Goal: Task Accomplishment & Management: Manage account settings

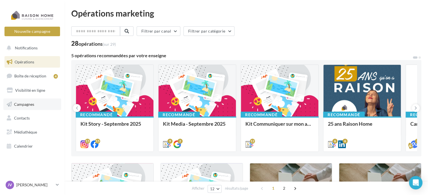
click at [36, 103] on link "Campagnes" at bounding box center [32, 104] width 58 height 12
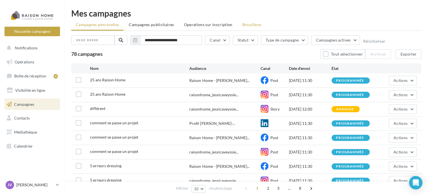
click at [246, 22] on span "Brouillons" at bounding box center [251, 24] width 19 height 5
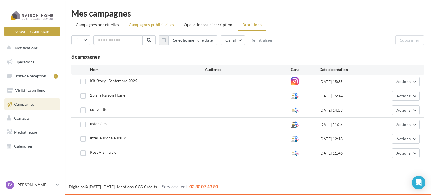
click at [146, 27] on li "Campagnes publicitaires" at bounding box center [151, 25] width 54 height 10
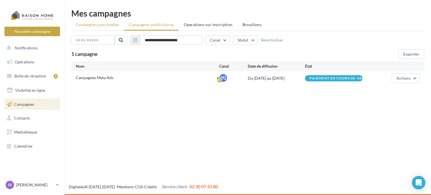
click at [105, 27] on li "Campagnes ponctuelles" at bounding box center [97, 25] width 52 height 10
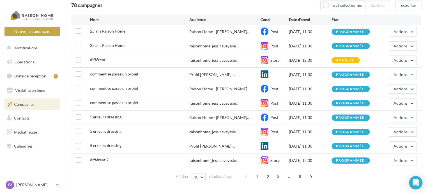
scroll to position [60, 0]
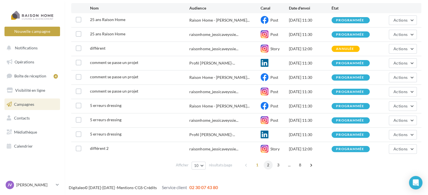
click at [267, 165] on span "2" at bounding box center [268, 164] width 9 height 9
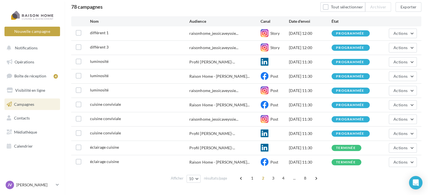
scroll to position [50, 0]
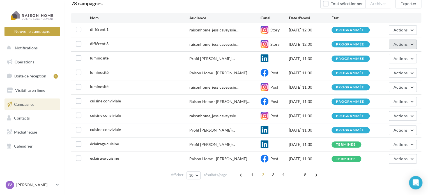
click at [405, 43] on span "Actions" at bounding box center [400, 44] width 14 height 5
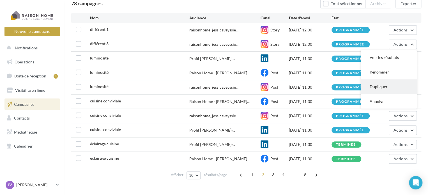
click at [388, 83] on button "Dupliquer" at bounding box center [389, 86] width 56 height 15
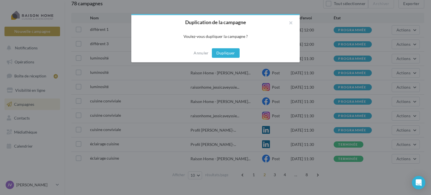
click at [234, 52] on button "Dupliquer" at bounding box center [226, 53] width 28 height 10
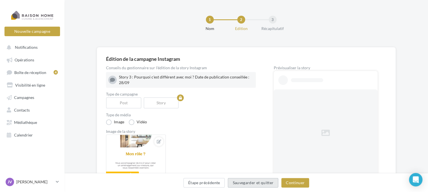
click at [252, 181] on button "Sauvegarder et quitter" at bounding box center [253, 183] width 50 height 10
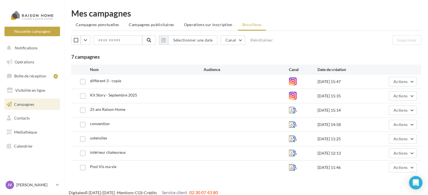
click at [50, 103] on link "Campagnes" at bounding box center [32, 104] width 58 height 12
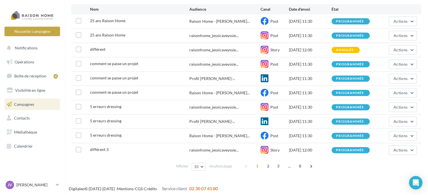
scroll to position [59, 0]
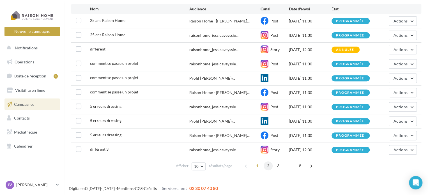
click at [268, 163] on span "2" at bounding box center [268, 165] width 9 height 9
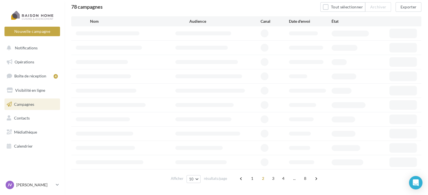
scroll to position [50, 0]
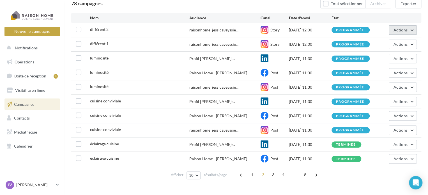
click at [401, 30] on span "Actions" at bounding box center [400, 29] width 14 height 5
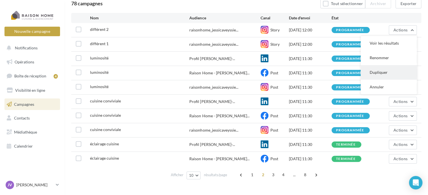
click at [390, 71] on button "Dupliquer" at bounding box center [389, 72] width 56 height 15
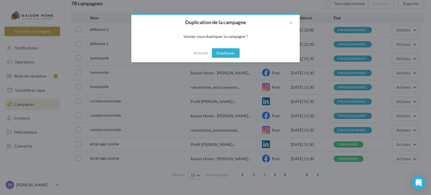
click at [231, 54] on button "Dupliquer" at bounding box center [226, 53] width 28 height 10
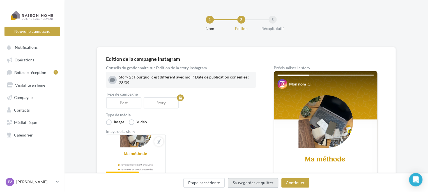
click at [242, 182] on button "Sauvegarder et quitter" at bounding box center [253, 183] width 50 height 10
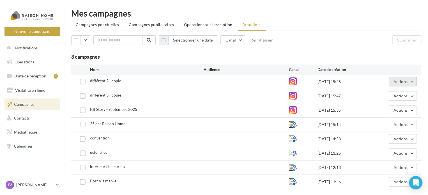
click at [396, 82] on span "Actions" at bounding box center [400, 81] width 14 height 5
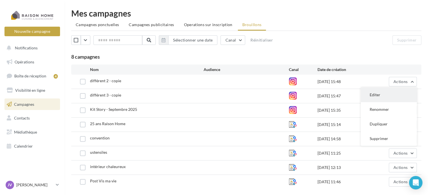
click at [388, 93] on button "Editer" at bounding box center [389, 94] width 56 height 15
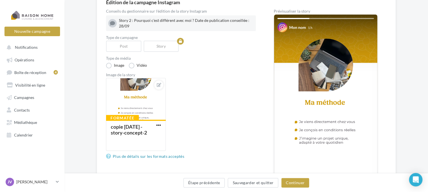
scroll to position [57, 0]
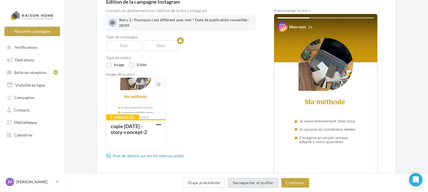
click at [248, 181] on button "Sauvegarder et quitter" at bounding box center [253, 183] width 50 height 10
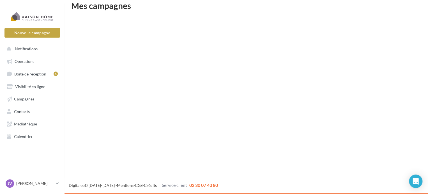
scroll to position [9, 0]
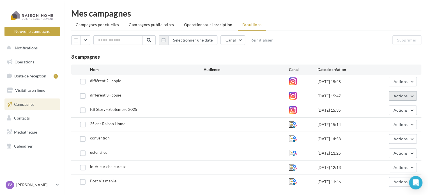
click at [390, 95] on button "Actions" at bounding box center [403, 96] width 28 height 10
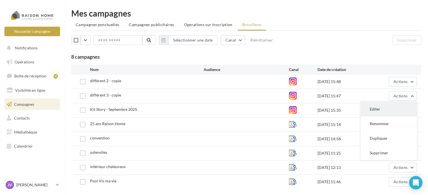
click at [388, 109] on button "Editer" at bounding box center [389, 109] width 56 height 15
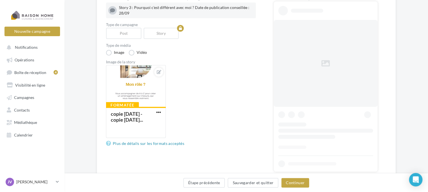
scroll to position [70, 0]
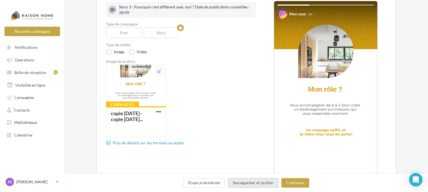
click at [270, 179] on button "Sauvegarder et quitter" at bounding box center [253, 183] width 50 height 10
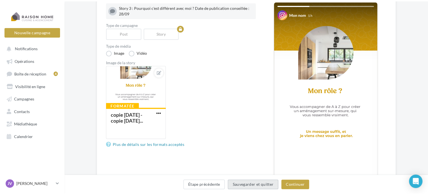
scroll to position [9, 0]
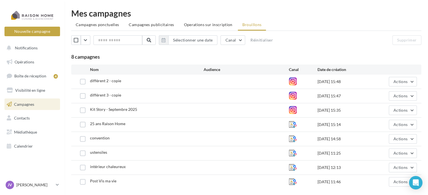
scroll to position [19, 0]
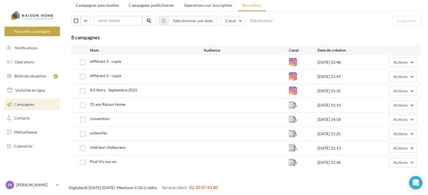
click at [43, 101] on link "Campagnes" at bounding box center [32, 104] width 58 height 12
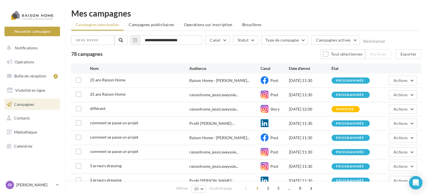
scroll to position [60, 0]
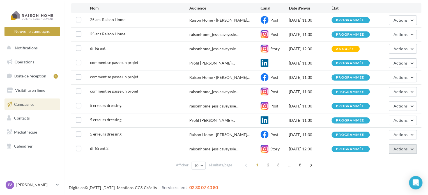
click at [410, 148] on button "Actions" at bounding box center [403, 149] width 28 height 10
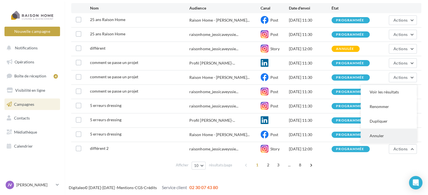
click at [389, 131] on button "Annuler" at bounding box center [389, 135] width 56 height 15
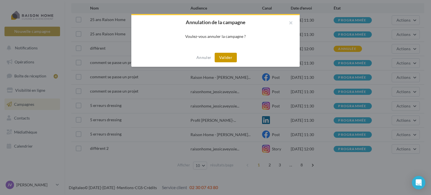
click at [227, 56] on button "Valider" at bounding box center [226, 58] width 22 height 10
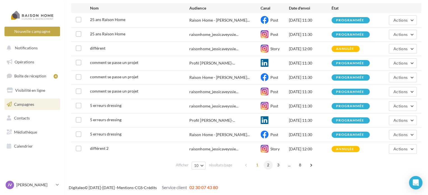
click at [268, 167] on span "2" at bounding box center [268, 164] width 9 height 9
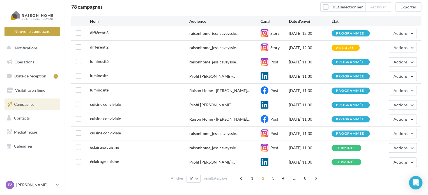
scroll to position [50, 0]
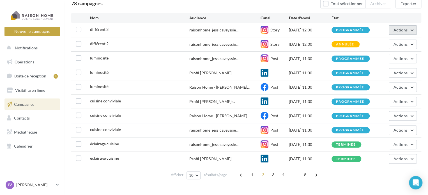
click at [403, 30] on span "Actions" at bounding box center [400, 29] width 14 height 5
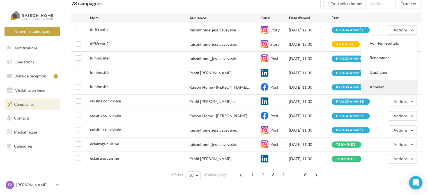
click at [389, 84] on button "Annuler" at bounding box center [389, 87] width 56 height 15
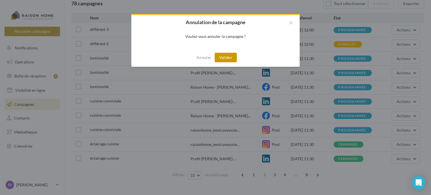
click at [227, 60] on button "Valider" at bounding box center [226, 58] width 22 height 10
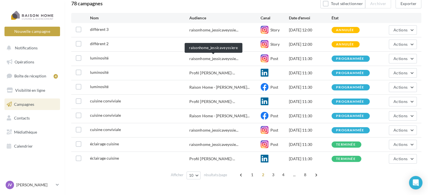
scroll to position [0, 0]
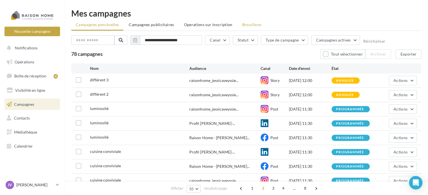
click at [248, 21] on li "Brouillons" at bounding box center [252, 25] width 28 height 10
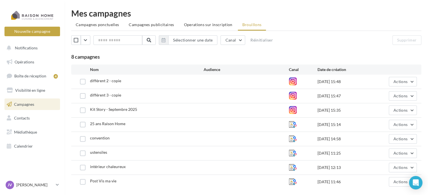
click at [399, 89] on div "différent 3 - copie 10/09/2025 15:47 Actions" at bounding box center [246, 96] width 350 height 14
click at [404, 85] on button "Actions" at bounding box center [403, 82] width 28 height 10
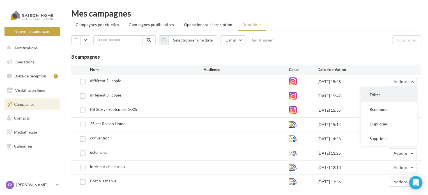
click at [385, 96] on button "Editer" at bounding box center [389, 94] width 56 height 15
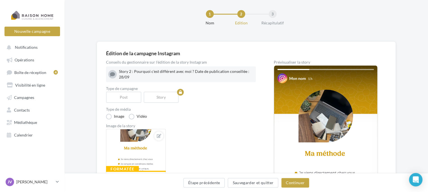
scroll to position [117, 0]
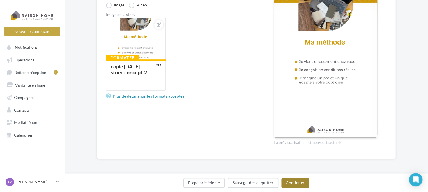
click at [286, 181] on button "Continuer" at bounding box center [295, 183] width 28 height 10
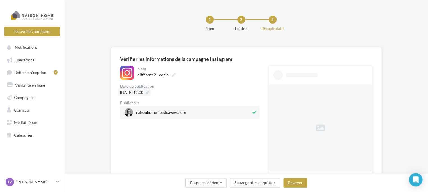
click at [149, 94] on icon at bounding box center [148, 93] width 4 height 4
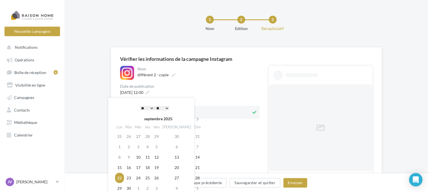
click at [227, 85] on div "Date de publication" at bounding box center [190, 86] width 140 height 4
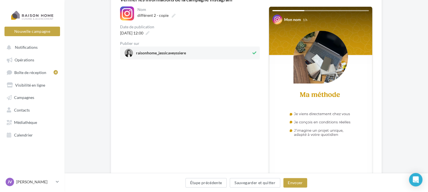
scroll to position [112, 0]
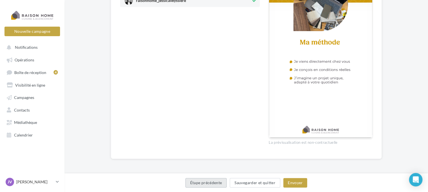
click at [207, 183] on button "Étape précédente" at bounding box center [206, 183] width 42 height 10
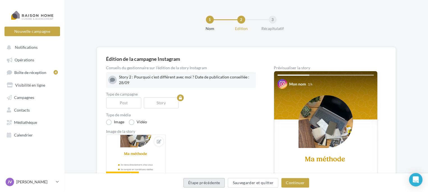
click at [207, 185] on button "Étape précédente" at bounding box center [204, 183] width 42 height 10
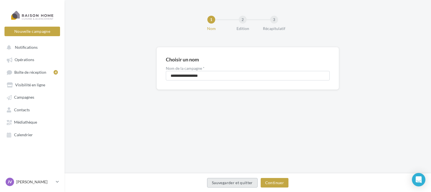
click at [231, 181] on button "Sauvegarder et quitter" at bounding box center [232, 183] width 50 height 10
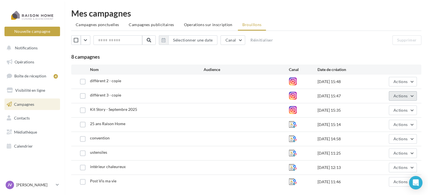
click at [403, 97] on span "Actions" at bounding box center [400, 95] width 14 height 5
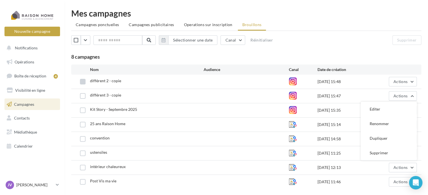
click at [81, 84] on label at bounding box center [83, 82] width 6 height 6
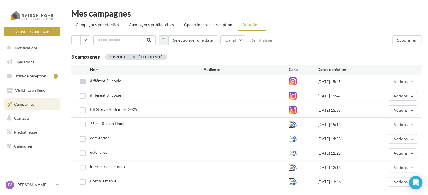
click at [82, 83] on label at bounding box center [83, 82] width 6 height 6
